Goal: Task Accomplishment & Management: Manage account settings

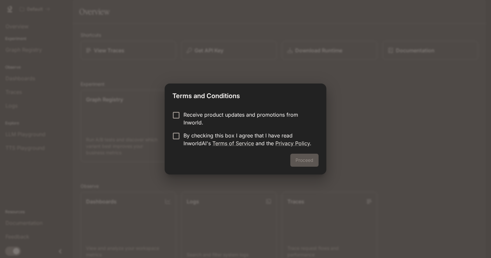
click at [195, 136] on p "By checking this box I agree that I have read InworldAI's Terms of Service and …" at bounding box center [249, 140] width 130 height 16
click at [295, 158] on button "Proceed" at bounding box center [305, 160] width 28 height 13
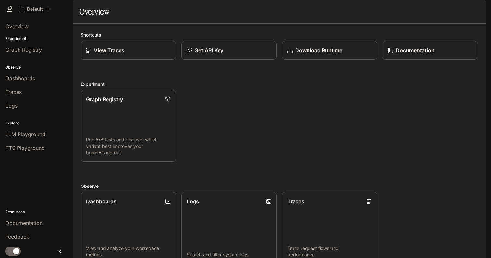
scroll to position [138, 0]
click at [44, 51] on div "Graph Registry" at bounding box center [37, 50] width 62 height 8
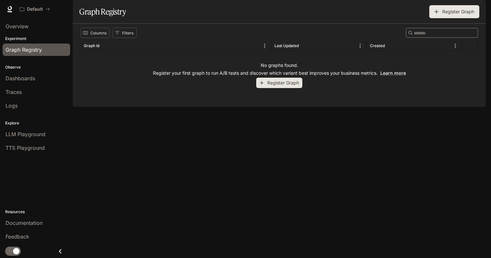
click at [281, 88] on button "Register Graph" at bounding box center [279, 83] width 46 height 11
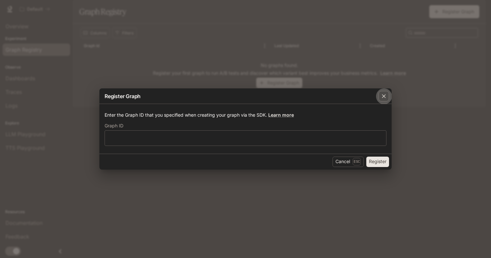
click at [384, 98] on icon "button" at bounding box center [384, 96] width 7 height 7
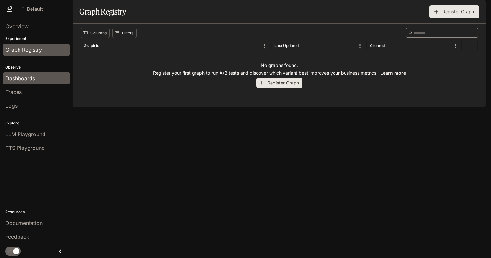
click at [21, 78] on span "Dashboards" at bounding box center [21, 78] width 30 height 8
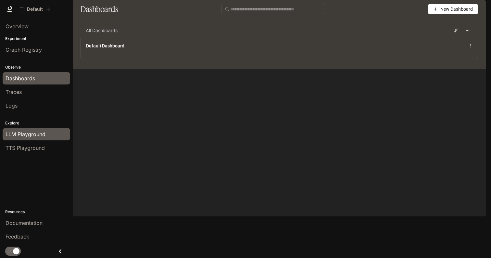
click at [31, 134] on span "LLM Playground" at bounding box center [26, 134] width 40 height 8
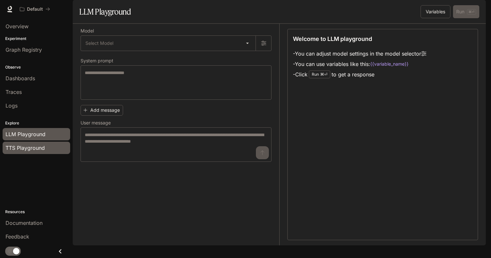
click at [33, 151] on span "TTS Playground" at bounding box center [25, 148] width 39 height 8
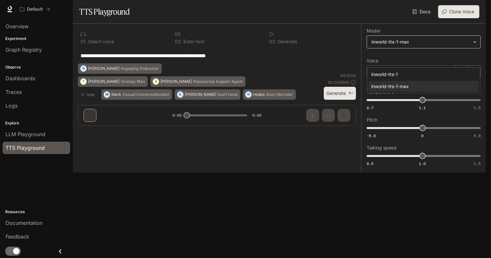
click at [398, 61] on body "**********" at bounding box center [245, 129] width 491 height 258
click at [331, 92] on div at bounding box center [245, 129] width 491 height 258
click at [395, 78] on div "[PERSON_NAME]" at bounding box center [411, 71] width 89 height 13
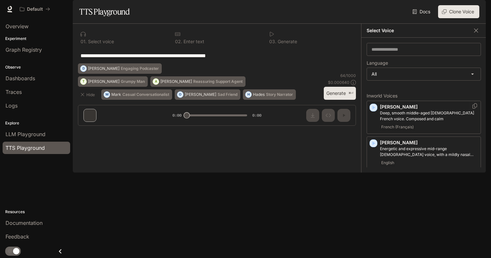
scroll to position [3, 0]
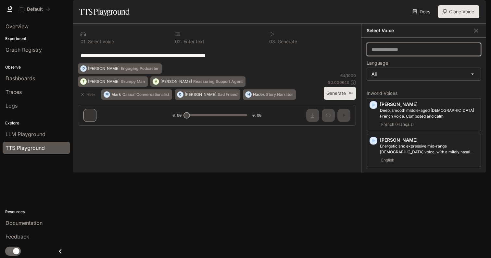
click at [412, 53] on input "text" at bounding box center [424, 49] width 114 height 7
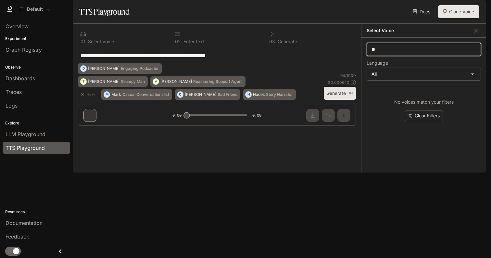
type input "*"
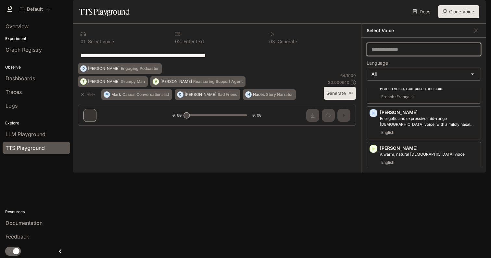
scroll to position [42, 0]
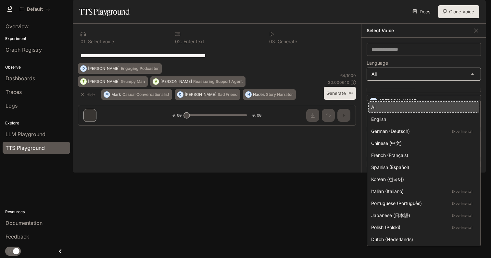
click at [436, 93] on body "**********" at bounding box center [245, 129] width 491 height 258
click at [414, 118] on div "English" at bounding box center [423, 119] width 103 height 7
type input "*****"
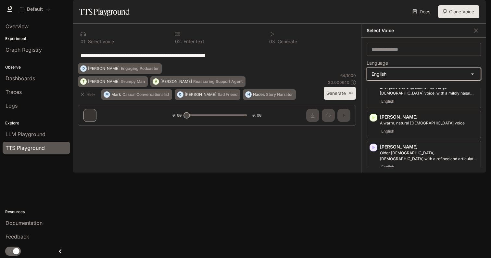
scroll to position [27, 0]
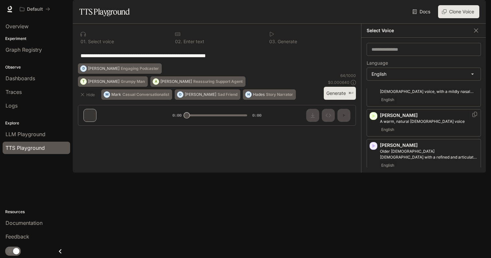
click at [373, 118] on icon "button" at bounding box center [374, 116] width 3 height 4
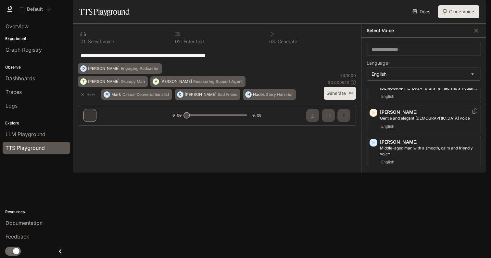
scroll to position [97, 0]
click at [373, 116] on icon "button" at bounding box center [374, 112] width 7 height 7
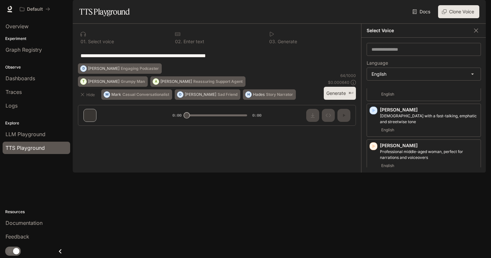
scroll to position [202, 0]
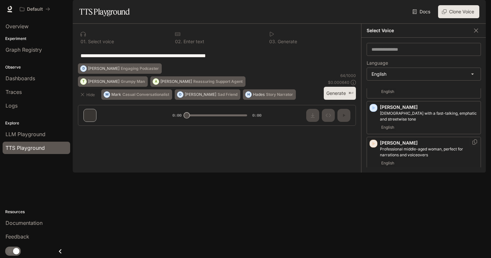
click at [374, 147] on icon "button" at bounding box center [374, 143] width 7 height 7
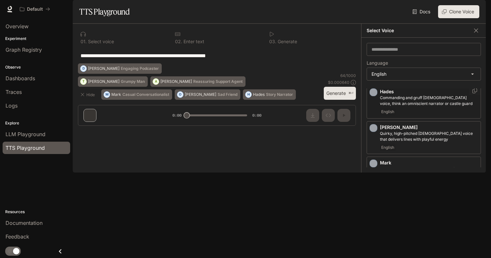
scroll to position [290, 0]
click at [374, 130] on icon "button" at bounding box center [374, 128] width 3 height 4
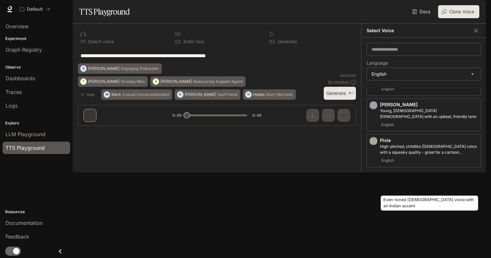
scroll to position [379, 0]
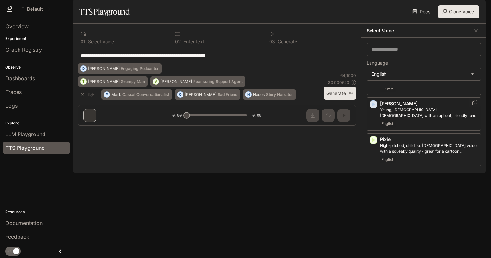
click at [375, 108] on icon "button" at bounding box center [374, 104] width 7 height 7
click at [375, 143] on icon "button" at bounding box center [374, 140] width 7 height 7
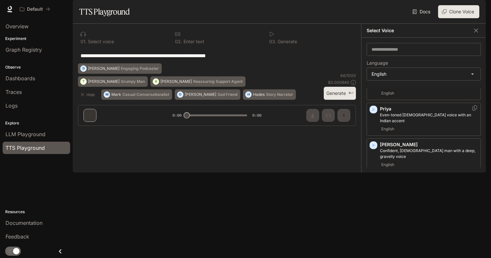
scroll to position [462, 0]
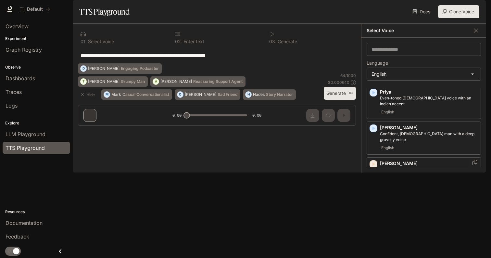
click at [373, 161] on icon "button" at bounding box center [374, 164] width 7 height 7
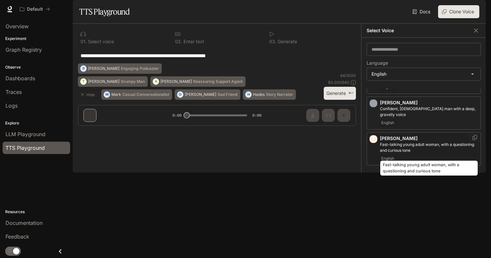
scroll to position [495, 0]
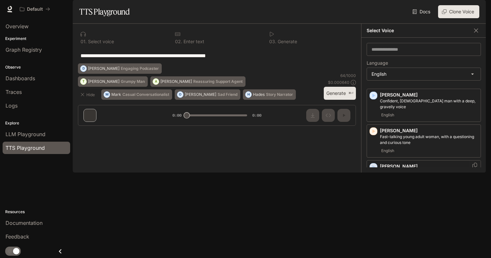
click at [375, 164] on icon "button" at bounding box center [374, 167] width 7 height 7
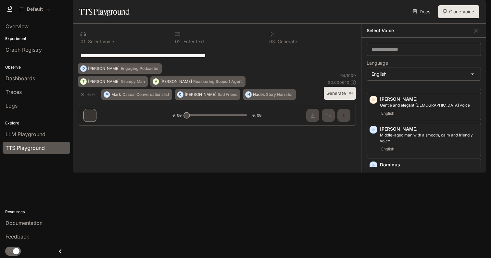
scroll to position [0, 0]
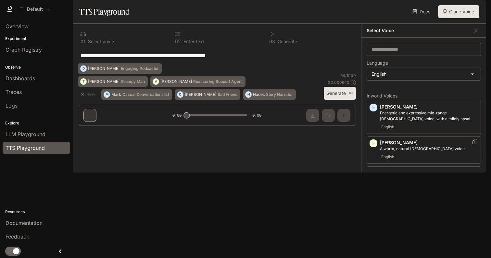
click at [376, 147] on icon "button" at bounding box center [374, 143] width 7 height 7
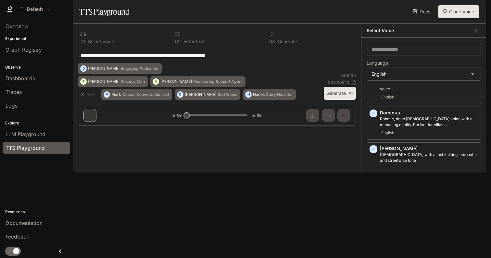
click at [374, 188] on icon "button" at bounding box center [374, 185] width 7 height 7
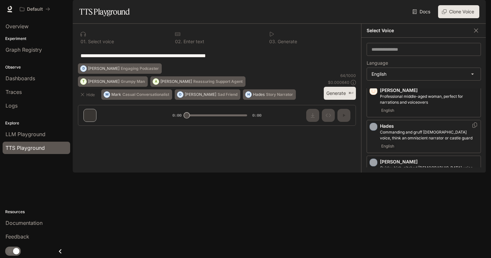
scroll to position [255, 0]
click at [372, 165] on icon "button" at bounding box center [374, 162] width 7 height 7
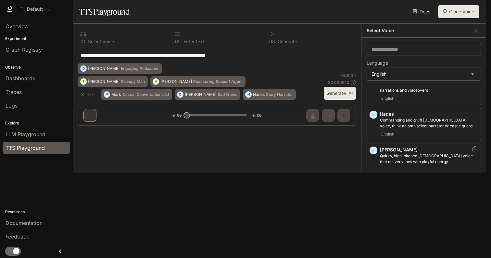
scroll to position [274, 0]
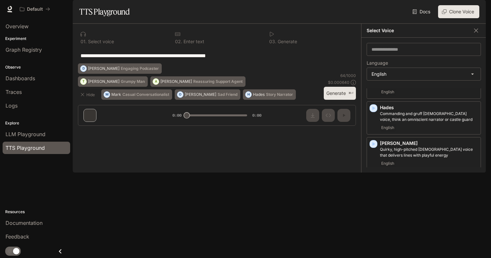
click at [374, 182] on icon "button" at bounding box center [374, 180] width 3 height 4
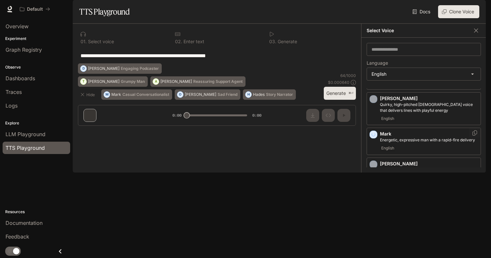
scroll to position [320, 0]
click at [374, 176] on div "[PERSON_NAME], [DEMOGRAPHIC_DATA] [DEMOGRAPHIC_DATA] with an upbeat, friendly t…" at bounding box center [424, 173] width 114 height 33
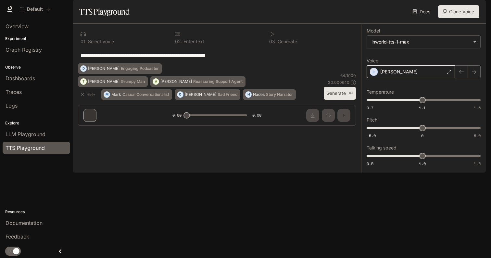
click at [374, 74] on icon "button" at bounding box center [374, 72] width 3 height 4
type input "****"
drag, startPoint x: 424, startPoint y: 119, endPoint x: 439, endPoint y: 119, distance: 14.6
click at [439, 103] on span "1.22" at bounding box center [439, 100] width 7 height 7
click at [375, 75] on icon "button" at bounding box center [374, 72] width 7 height 7
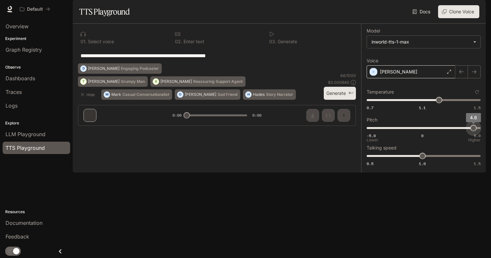
drag, startPoint x: 424, startPoint y: 144, endPoint x: 473, endPoint y: 146, distance: 48.8
click at [474, 131] on span "4.6" at bounding box center [474, 128] width 7 height 7
click at [375, 75] on icon "button" at bounding box center [374, 72] width 7 height 7
type input "****"
click at [422, 133] on span "-5.0 0 5.0 -0.1" at bounding box center [422, 128] width 111 height 10
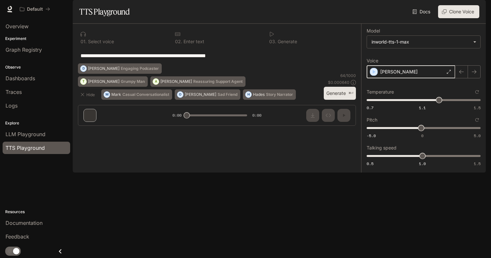
click at [374, 74] on icon "button" at bounding box center [374, 72] width 3 height 4
type input "****"
click at [422, 105] on span "0.7 1.1 1.5 1.22" at bounding box center [422, 100] width 111 height 10
click at [456, 161] on span "0.5 1.0 1.5 1" at bounding box center [422, 156] width 111 height 10
click at [377, 75] on div "button" at bounding box center [374, 71] width 7 height 7
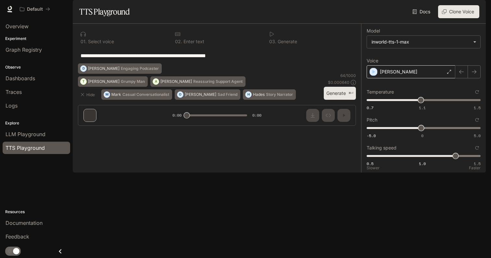
type input "*"
click at [423, 161] on span "0.5 1.0 1.5 1.3" at bounding box center [422, 156] width 111 height 10
click at [420, 103] on span "1.08" at bounding box center [420, 100] width 7 height 7
click at [478, 94] on icon "Reset to default" at bounding box center [478, 92] width 4 height 4
type input "***"
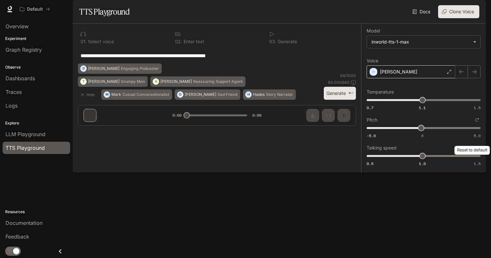
click at [478, 122] on icon "Reset to default" at bounding box center [478, 120] width 4 height 4
type input "*"
click at [341, 100] on button "Generate ⌘⏎" at bounding box center [340, 93] width 32 height 13
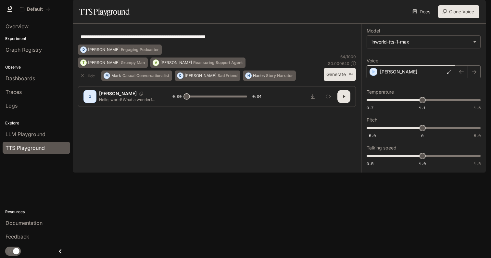
click at [340, 81] on button "Generate ⌘⏎" at bounding box center [340, 74] width 32 height 13
type input "*"
click at [402, 63] on body "**********" at bounding box center [245, 129] width 491 height 258
click at [391, 44] on div at bounding box center [245, 129] width 491 height 258
click at [119, 102] on p "Hello, world! What a wonderful day to be a text-to-speech model!" at bounding box center [128, 100] width 58 height 6
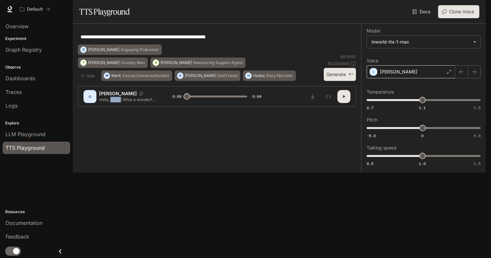
click at [119, 102] on p "Hello, world! What a wonderful day to be a text-to-speech model!" at bounding box center [128, 100] width 58 height 6
click at [134, 41] on textarea "**********" at bounding box center [217, 36] width 273 height 7
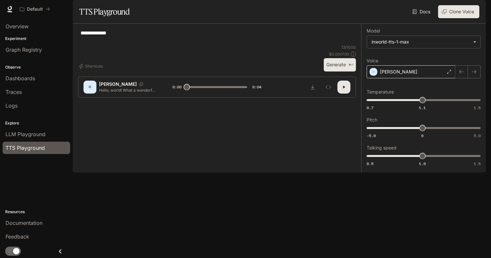
type textarea "**********"
click at [343, 72] on button "Generate ⌘⏎" at bounding box center [340, 64] width 32 height 13
type input "*"
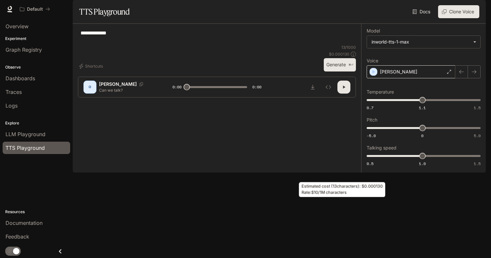
click at [355, 57] on icon at bounding box center [353, 54] width 5 height 5
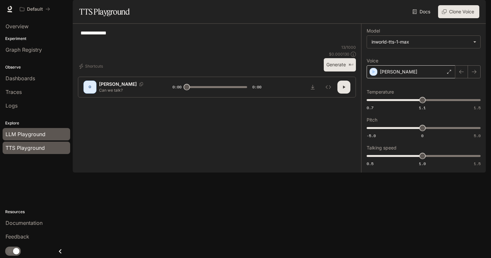
click at [37, 137] on span "LLM Playground" at bounding box center [26, 134] width 40 height 8
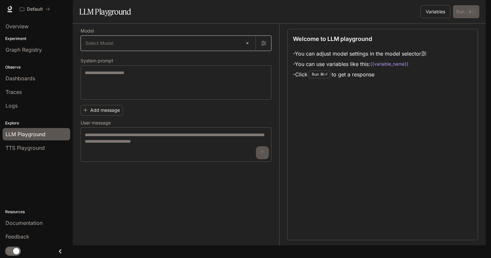
click at [215, 61] on body "Skip to main content Default Documentation Documentation Portal Overview Experi…" at bounding box center [245, 129] width 491 height 258
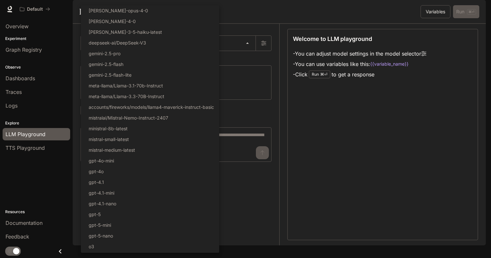
click at [264, 48] on div at bounding box center [245, 129] width 491 height 258
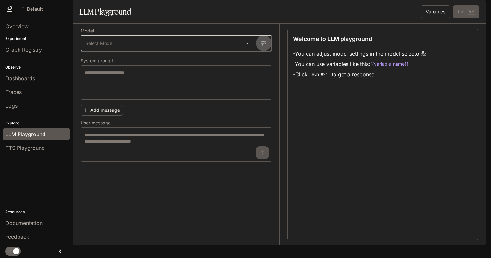
click at [266, 46] on icon "button" at bounding box center [263, 43] width 5 height 5
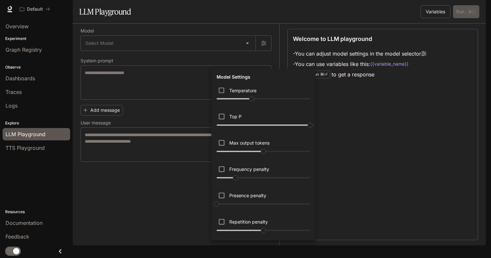
click at [260, 45] on div at bounding box center [245, 129] width 491 height 258
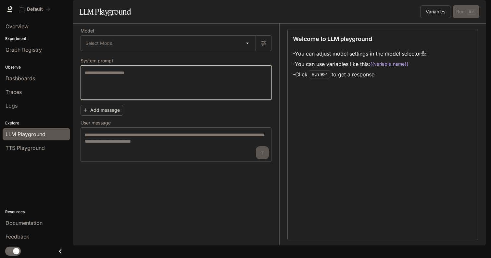
click at [146, 96] on textarea at bounding box center [176, 83] width 183 height 26
type textarea "**********"
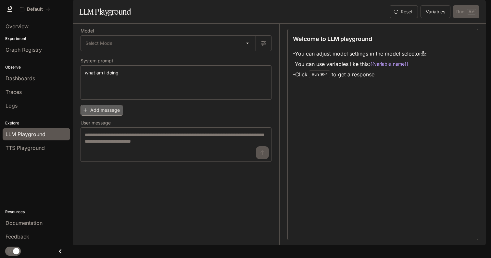
click at [113, 116] on button "Add message" at bounding box center [102, 110] width 43 height 11
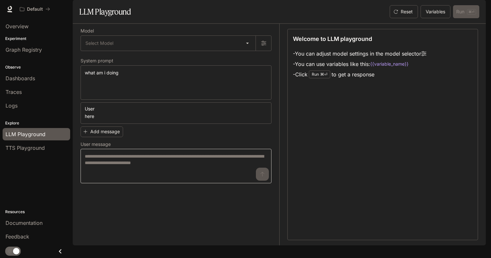
type textarea "****"
click at [116, 177] on textarea at bounding box center [176, 166] width 183 height 26
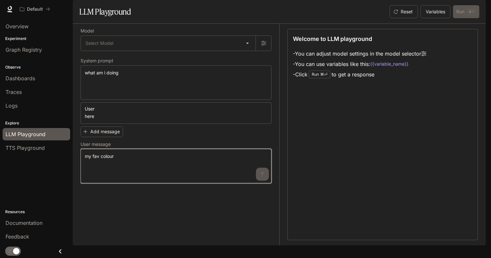
click at [263, 179] on textarea "**********" at bounding box center [176, 166] width 183 height 26
type textarea "**********"
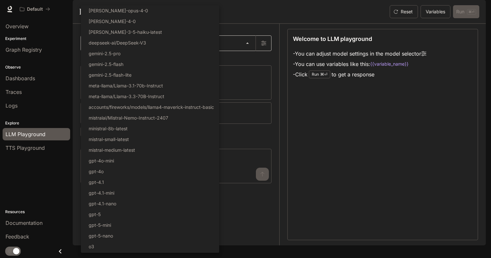
click at [246, 62] on body "**********" at bounding box center [245, 129] width 491 height 258
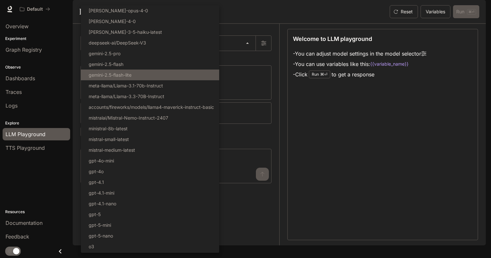
click at [176, 78] on li "gemini-2.5-flash-lite" at bounding box center [150, 75] width 138 height 11
type input "**********"
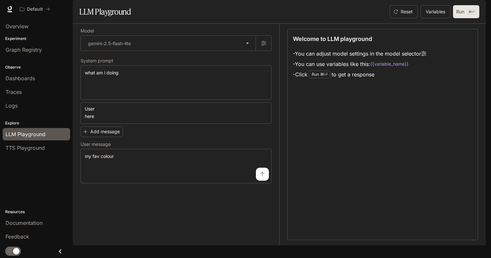
click at [468, 15] on p "⌘⏎" at bounding box center [471, 12] width 9 height 6
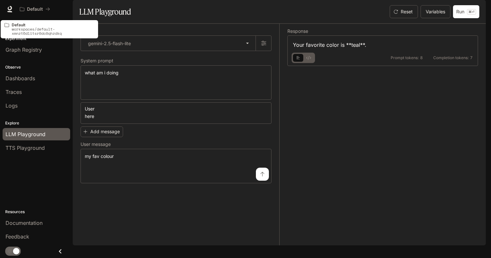
click at [31, 24] on p "Default" at bounding box center [53, 25] width 83 height 4
click at [38, 7] on p "Default" at bounding box center [35, 10] width 16 height 6
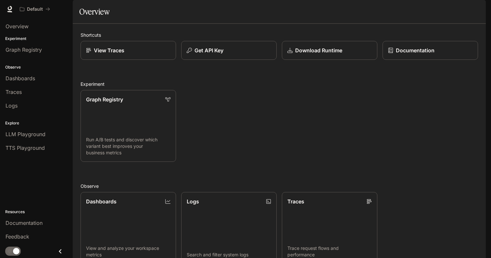
scroll to position [138, 0]
click at [20, 74] on span "Dashboards" at bounding box center [21, 78] width 30 height 8
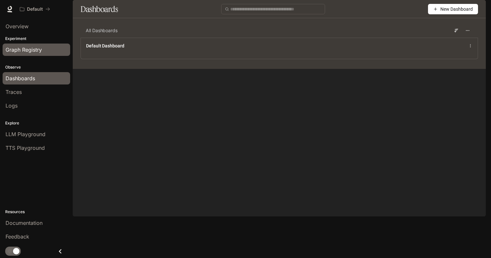
click at [22, 48] on span "Graph Registry" at bounding box center [24, 50] width 36 height 8
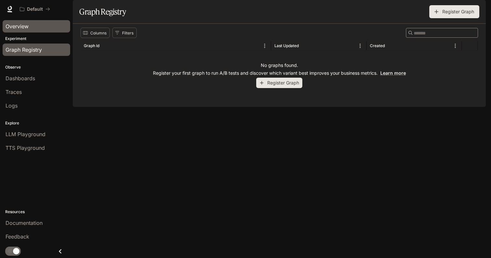
click at [22, 22] on link "Overview" at bounding box center [37, 26] width 68 height 12
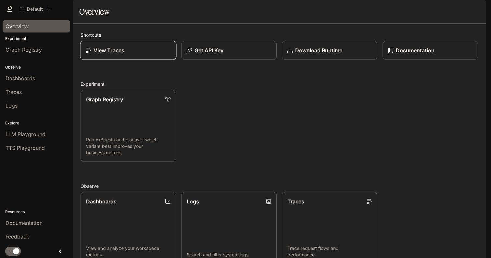
click at [112, 54] on p "View Traces" at bounding box center [109, 50] width 31 height 8
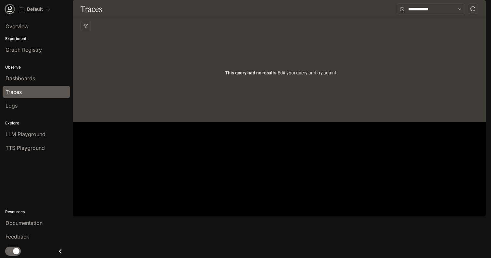
click at [11, 10] on icon at bounding box center [10, 9] width 7 height 7
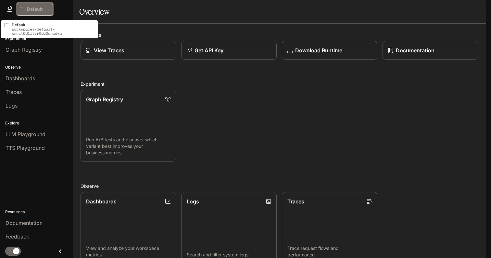
click at [22, 9] on icon "All workspaces" at bounding box center [22, 9] width 5 height 5
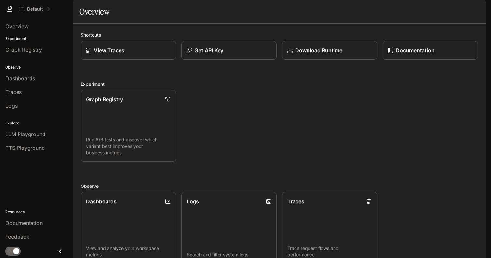
click at [458, 11] on span "Documentation" at bounding box center [447, 9] width 32 height 8
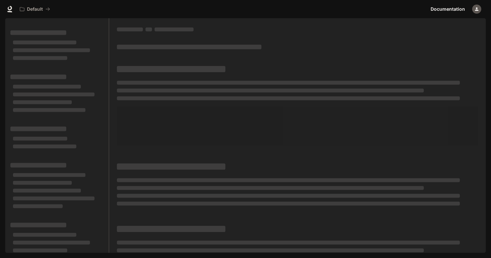
click at [477, 9] on icon "button" at bounding box center [477, 9] width 5 height 5
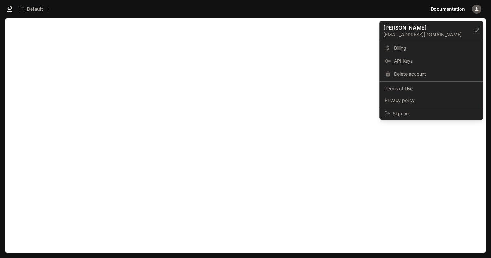
click at [205, 154] on div at bounding box center [245, 129] width 491 height 258
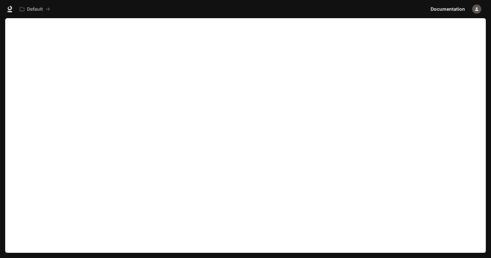
click at [479, 10] on icon "button" at bounding box center [477, 9] width 5 height 5
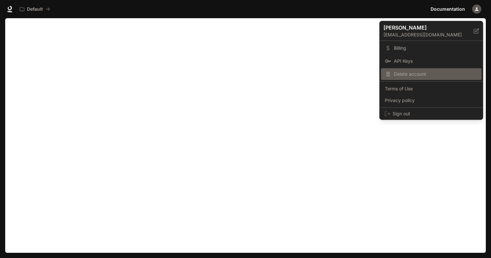
click at [408, 75] on span "Delete account" at bounding box center [436, 74] width 84 height 7
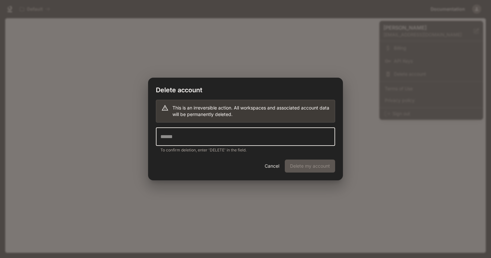
click at [250, 137] on input "text" at bounding box center [245, 137] width 179 height 18
type input "******"
click at [312, 168] on button "Delete my account" at bounding box center [310, 166] width 50 height 13
